Goal: Feedback & Contribution: Submit feedback/report problem

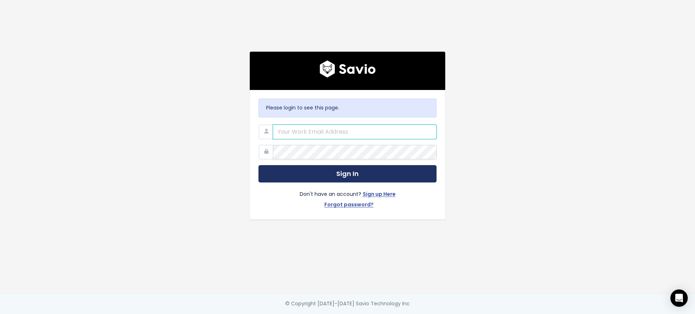
type input "[PERSON_NAME][EMAIL_ADDRESS][PERSON_NAME][DOMAIN_NAME]"
click at [344, 171] on button "Sign In" at bounding box center [347, 174] width 178 height 18
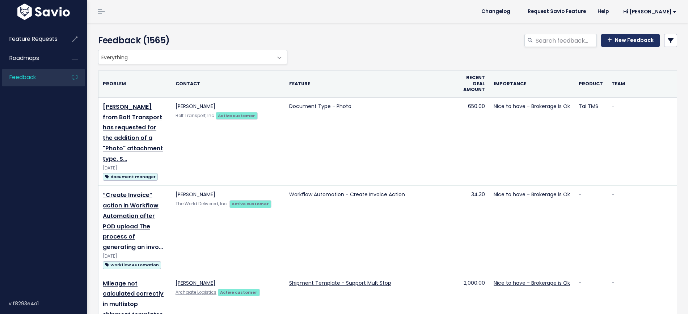
click at [635, 35] on link "New Feedback" at bounding box center [630, 40] width 59 height 13
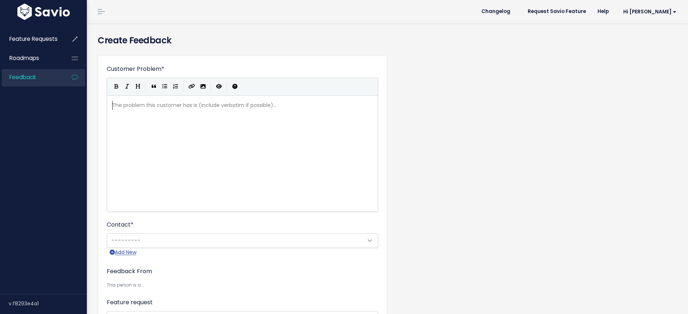
scroll to position [1, 0]
click at [204, 105] on pre "​" at bounding box center [246, 105] width 270 height 9
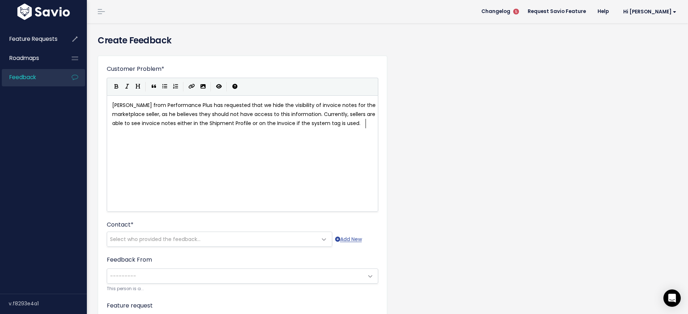
drag, startPoint x: 182, startPoint y: 68, endPoint x: 137, endPoint y: 154, distance: 97.1
click at [137, 154] on div "xxxxxxxxxx Justin from Performance Plus has requested that we hide the visibili…" at bounding box center [251, 162] width 281 height 127
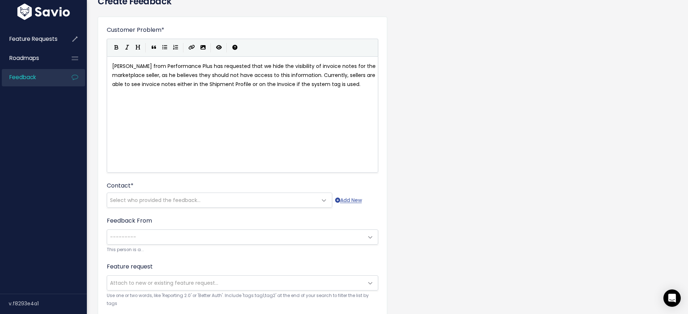
scroll to position [90, 0]
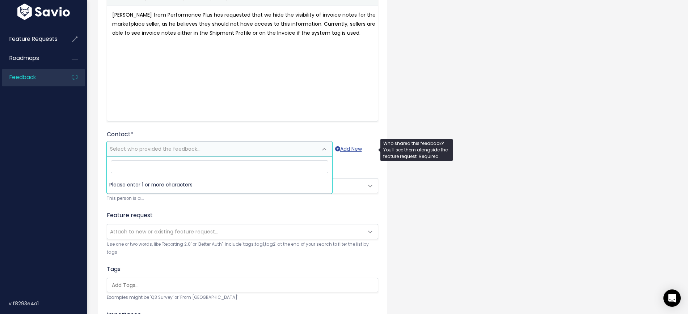
click at [154, 151] on span "Select who provided the feedback..." at bounding box center [155, 148] width 90 height 7
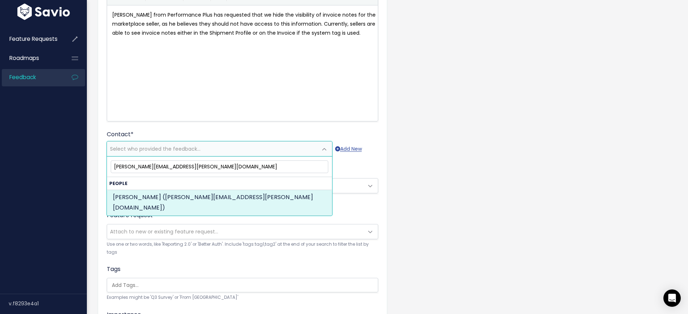
type input "justin.buel@pplusglobal.com"
select select "ACTIVE"
select select "21675990"
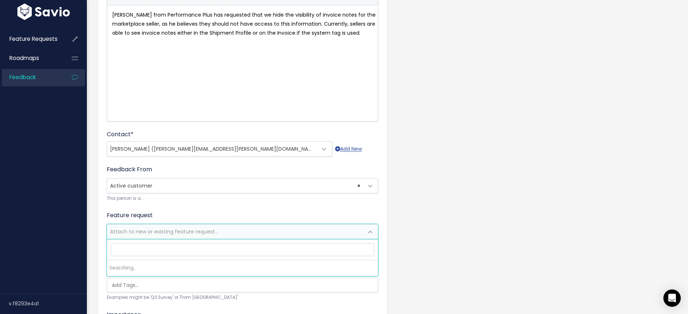
click at [139, 236] on span "Attach to new or existing feature request..." at bounding box center [235, 232] width 256 height 14
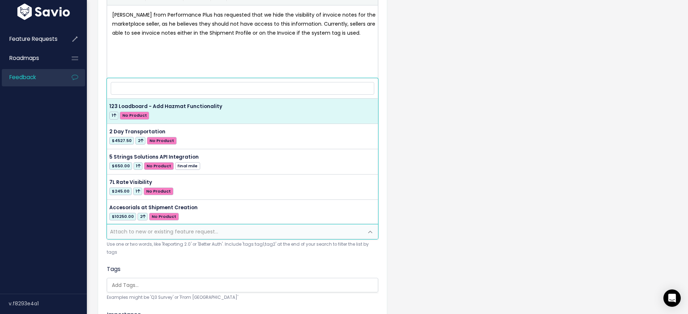
click at [141, 260] on form "Customer Problem * Justin from Performance Plus has requested that we hide the …" at bounding box center [242, 194] width 271 height 441
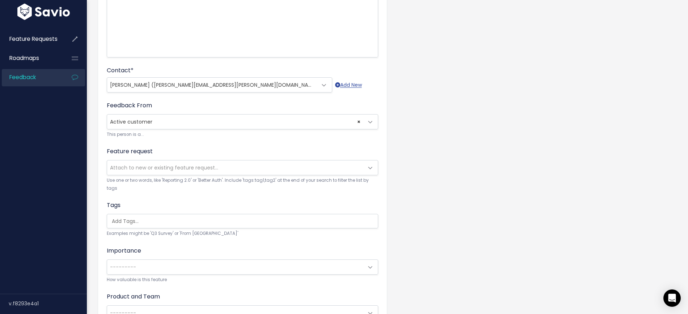
scroll to position [226, 0]
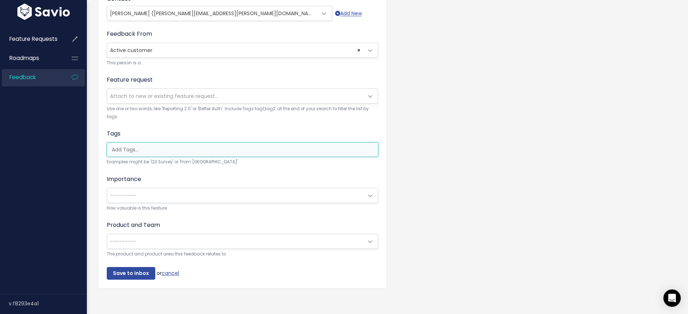
click at [140, 147] on input "search" at bounding box center [244, 150] width 271 height 8
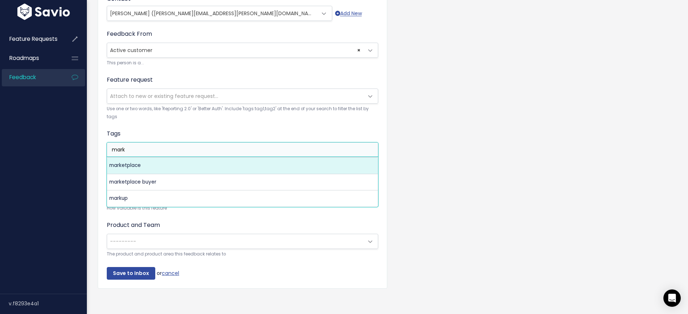
type input "mark"
select select "5084"
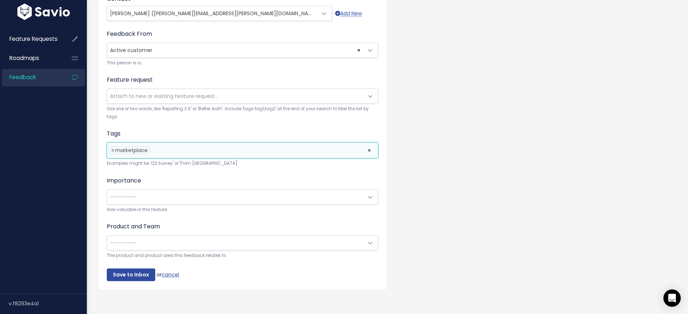
click at [169, 156] on ul "× × marketplace" at bounding box center [242, 150] width 271 height 15
type input "v"
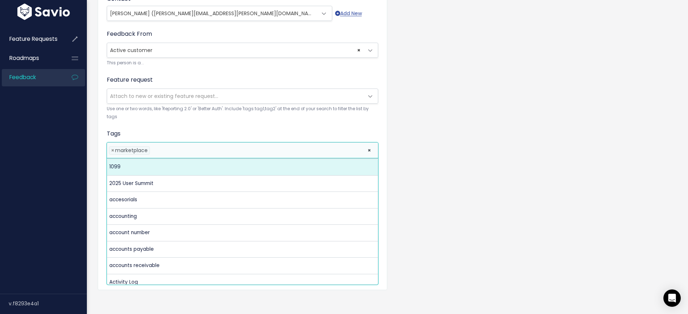
click at [154, 153] on input "search" at bounding box center [154, 151] width 4 height 8
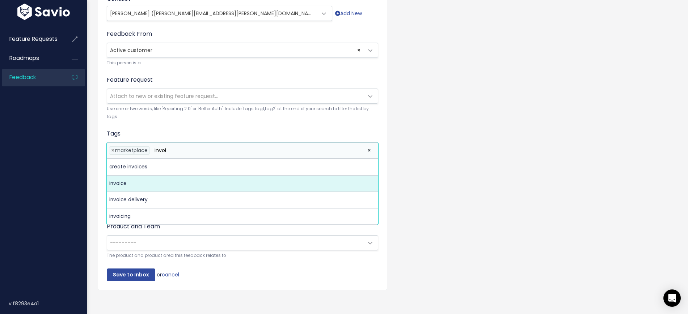
type input "invoi"
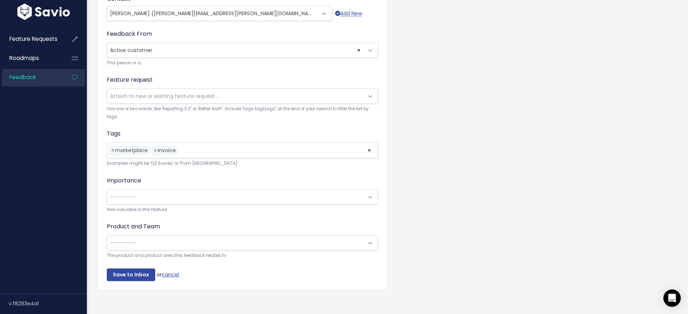
click at [229, 131] on div "Tags marketplace invoice × × marketplace × invoice Examples might be 'Q3 Survey…" at bounding box center [242, 148] width 271 height 38
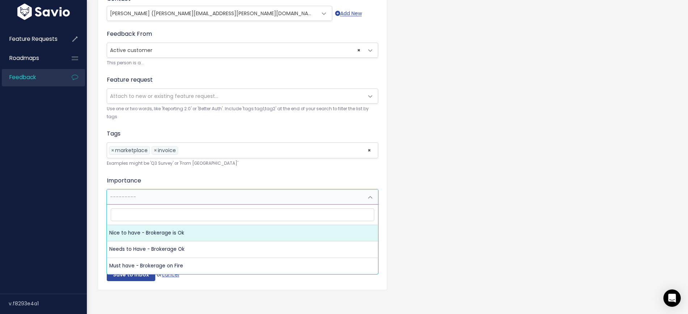
click at [138, 199] on span "---------" at bounding box center [235, 197] width 256 height 14
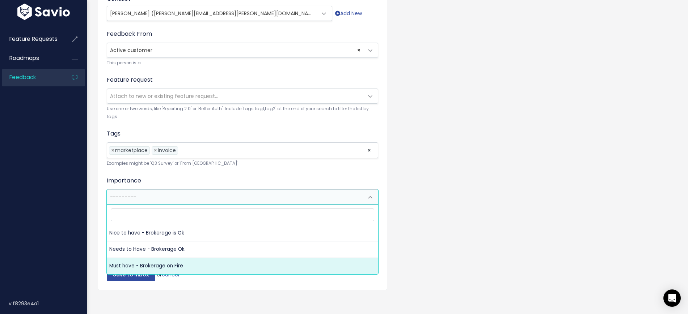
select select "MUST_HAVE"
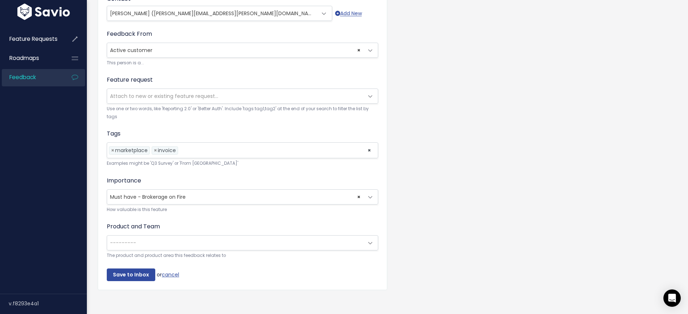
click at [155, 243] on span "---------" at bounding box center [235, 243] width 256 height 14
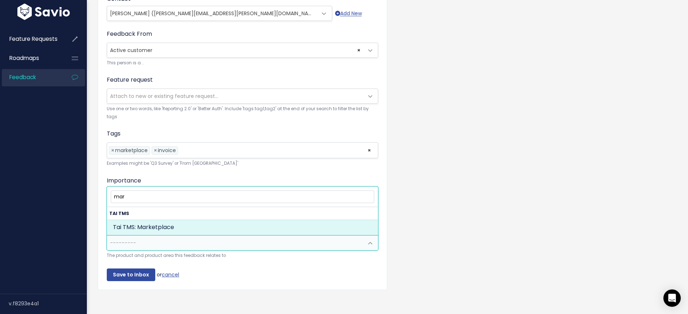
type input "mar"
select select "MAIN:MARKETPLACE"
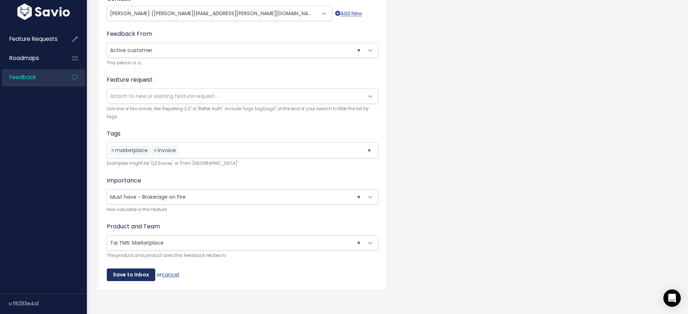
click at [127, 272] on input "Save to Inbox" at bounding box center [131, 275] width 48 height 13
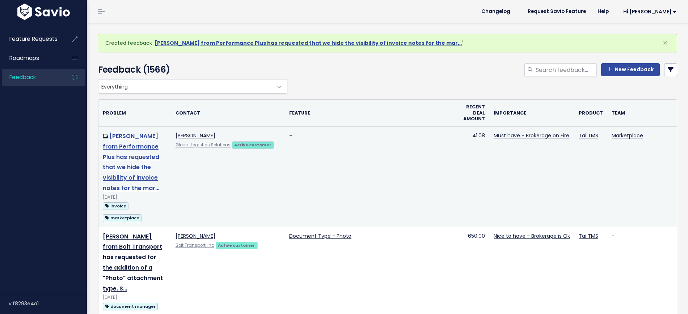
click at [125, 148] on link "Justin from Performance Plus has requested that we hide the visibility of invoi…" at bounding box center [131, 162] width 56 height 60
